Goal: Task Accomplishment & Management: Complete application form

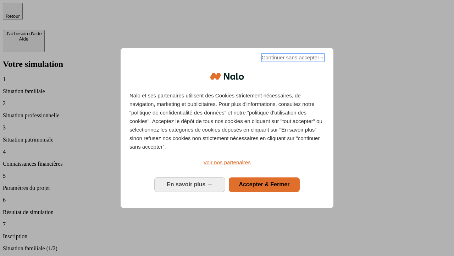
click at [292, 59] on span "Continuer sans accepter →" at bounding box center [293, 57] width 63 height 9
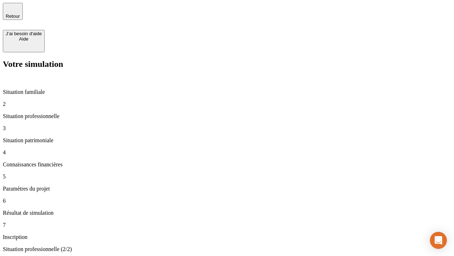
type input "70 000"
type input "1 000"
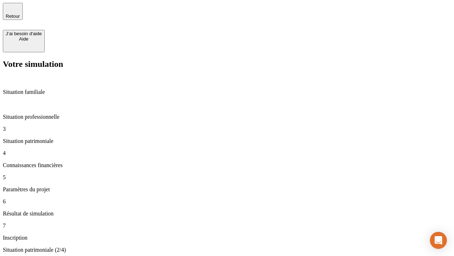
type input "800"
type input "6"
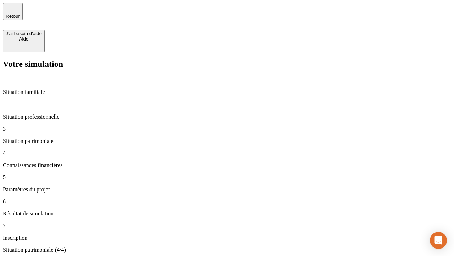
type input "400"
type input "3"
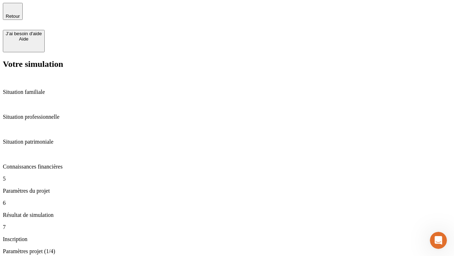
type input "35"
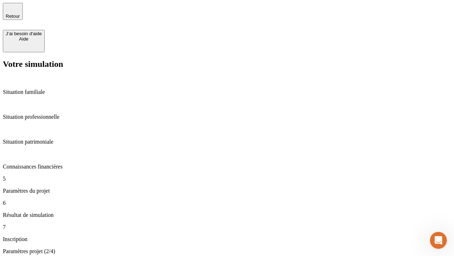
type input "500"
type input "640"
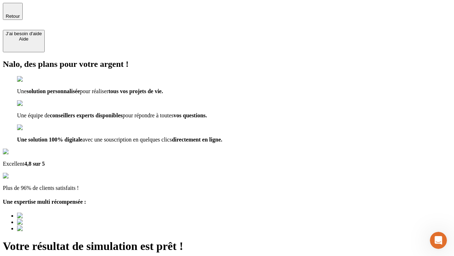
type input "[EMAIL_ADDRESS][DOMAIN_NAME]"
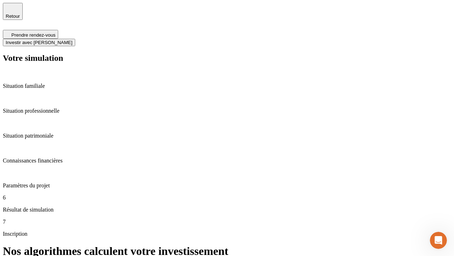
scroll to position [3, 0]
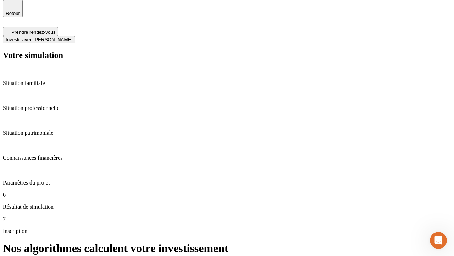
click at [72, 37] on span "Investir avec [PERSON_NAME]" at bounding box center [39, 39] width 67 height 5
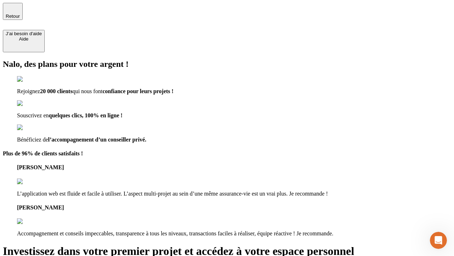
type input "[PERSON_NAME][EMAIL_ADDRESS][DOMAIN_NAME]"
